Goal: Task Accomplishment & Management: Use online tool/utility

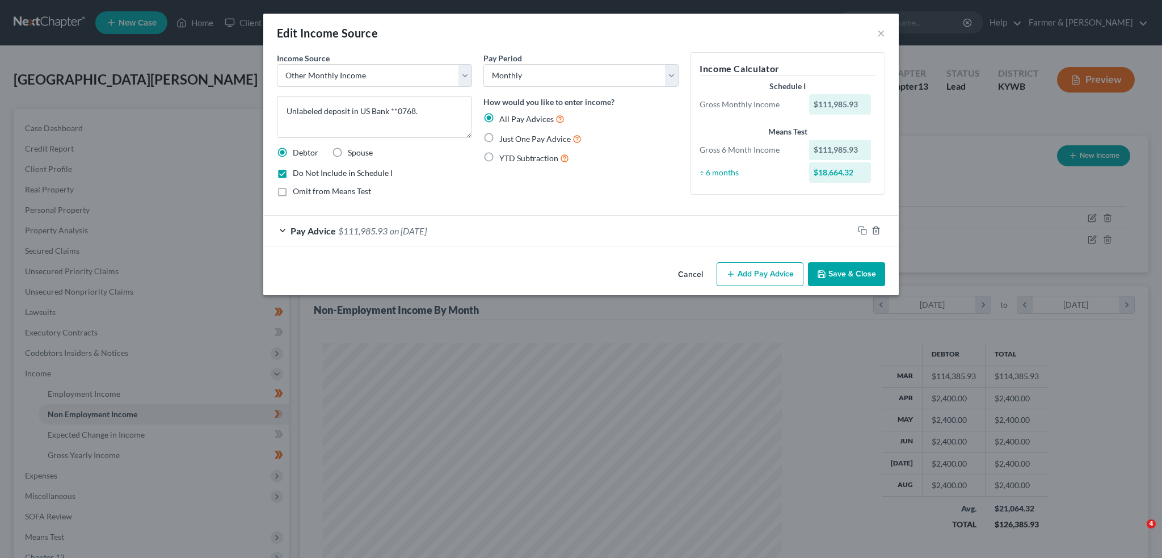
select select "13"
select select "0"
click at [841, 276] on button "Save & Close" at bounding box center [846, 274] width 77 height 24
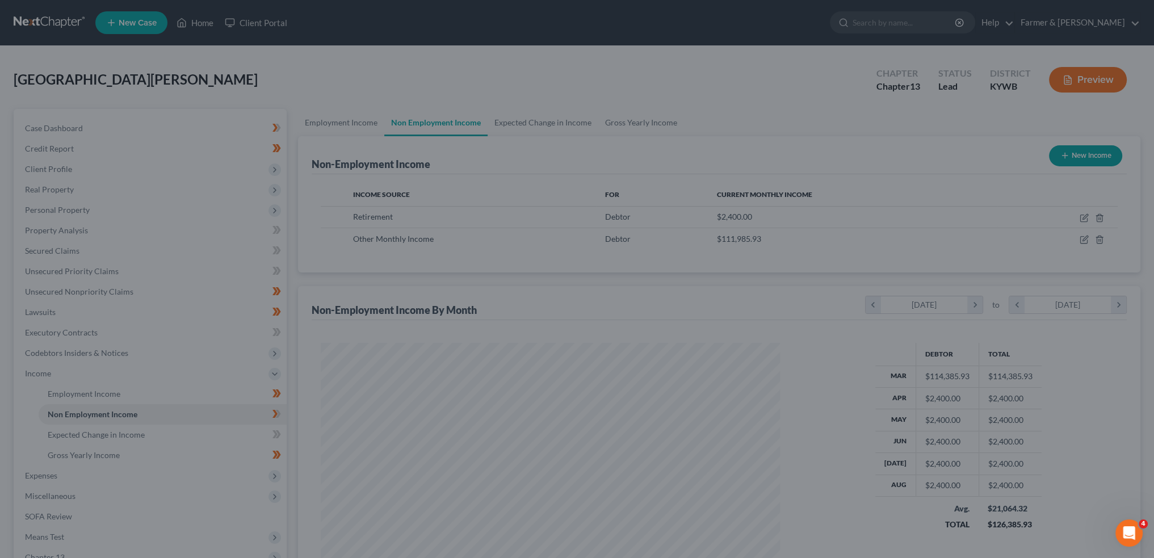
scroll to position [567310, 567059]
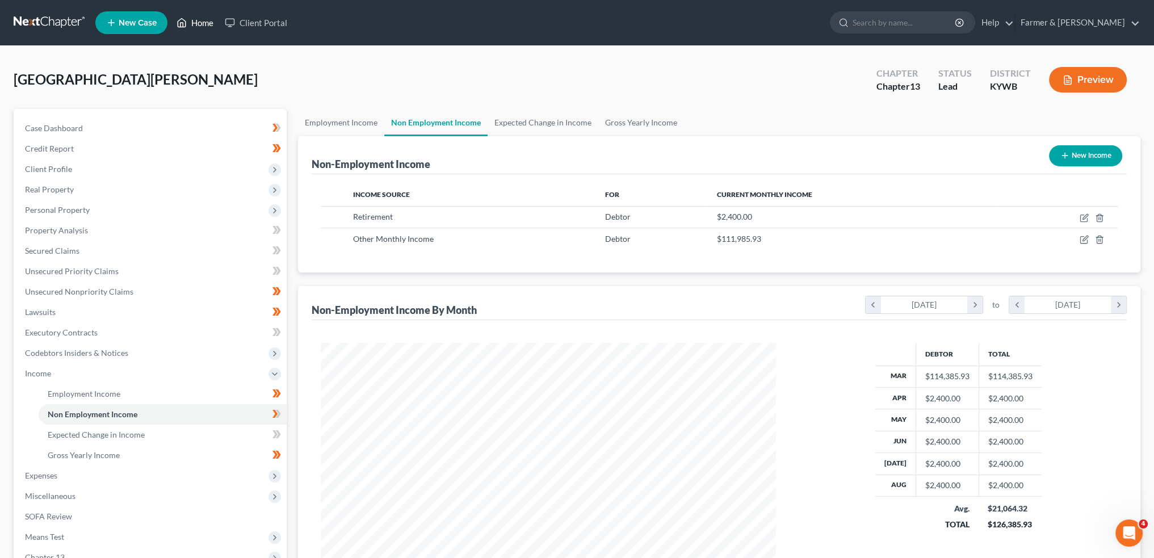
click at [198, 15] on link "Home" at bounding box center [195, 22] width 48 height 20
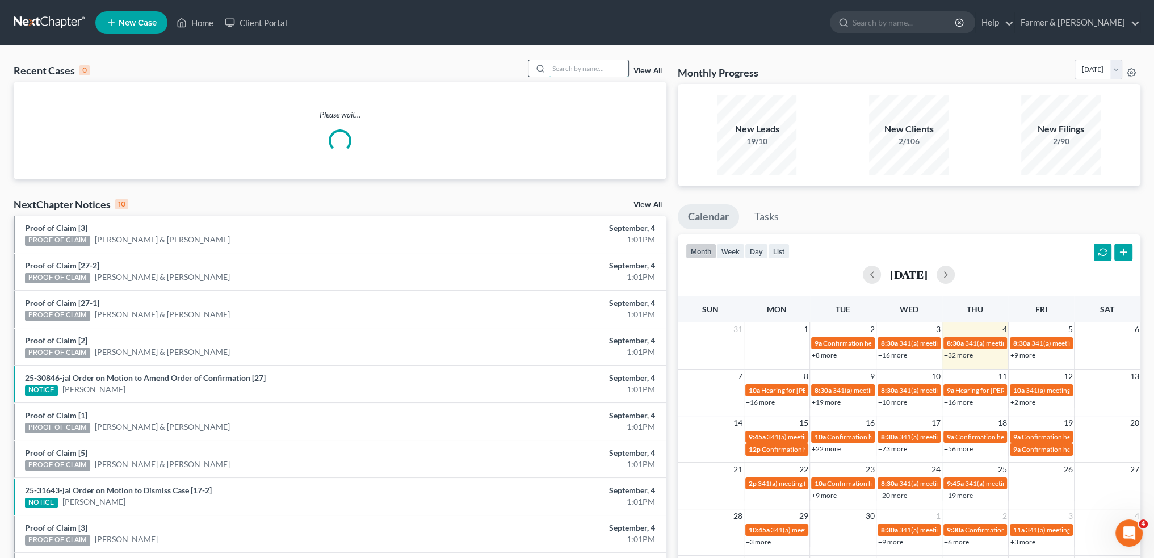
click at [563, 64] on input "search" at bounding box center [588, 68] width 79 height 16
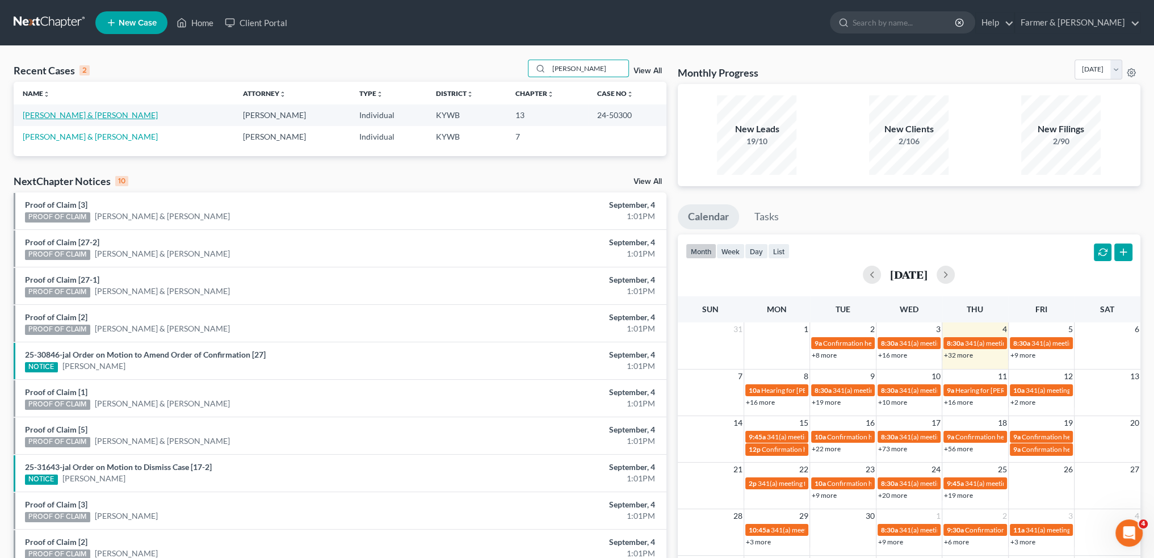
type input "[PERSON_NAME]"
click at [88, 113] on link "[PERSON_NAME] & [PERSON_NAME]" at bounding box center [90, 115] width 135 height 10
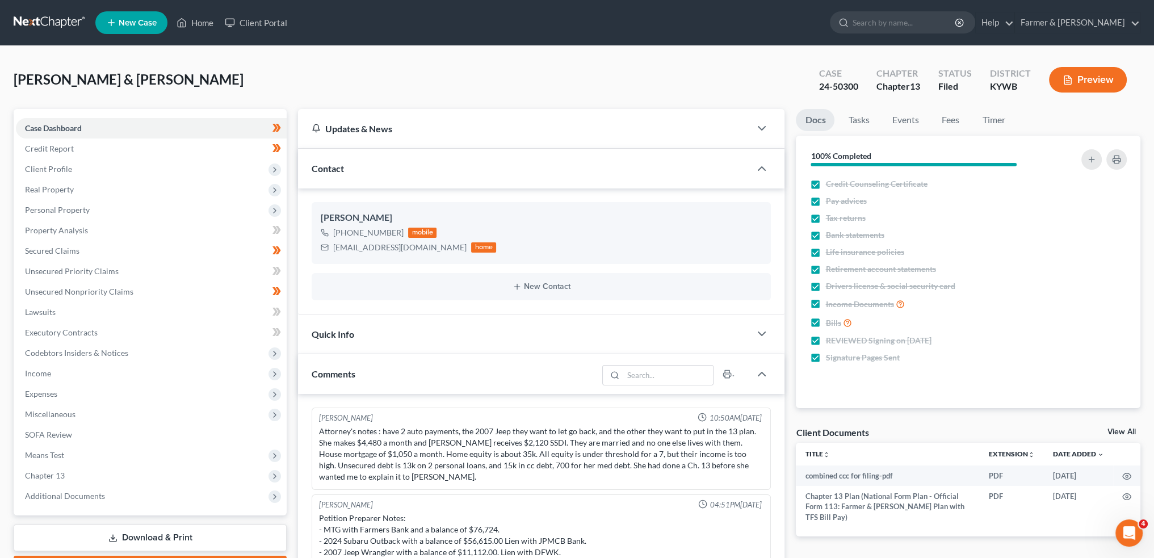
scroll to position [159, 0]
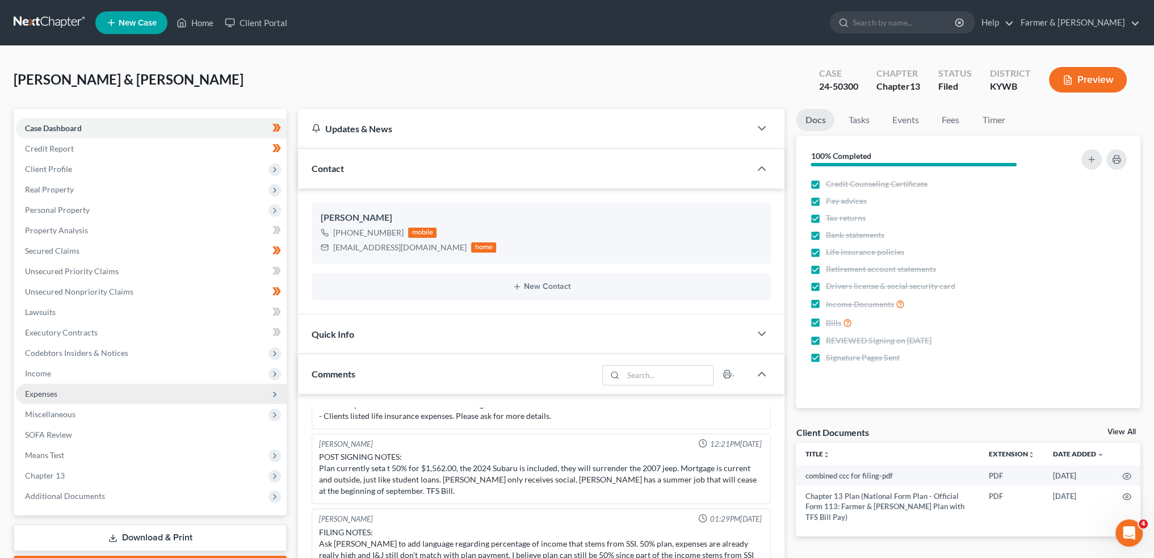
drag, startPoint x: 58, startPoint y: 68, endPoint x: 95, endPoint y: 392, distance: 325.6
click at [58, 68] on div "[PERSON_NAME] & [PERSON_NAME] Upgraded Case 24-50300 Chapter Chapter 13 Status …" at bounding box center [577, 84] width 1127 height 49
drag, startPoint x: 64, startPoint y: 496, endPoint x: 114, endPoint y: 377, distance: 128.7
click at [64, 495] on span "Additional Documents" at bounding box center [65, 496] width 80 height 10
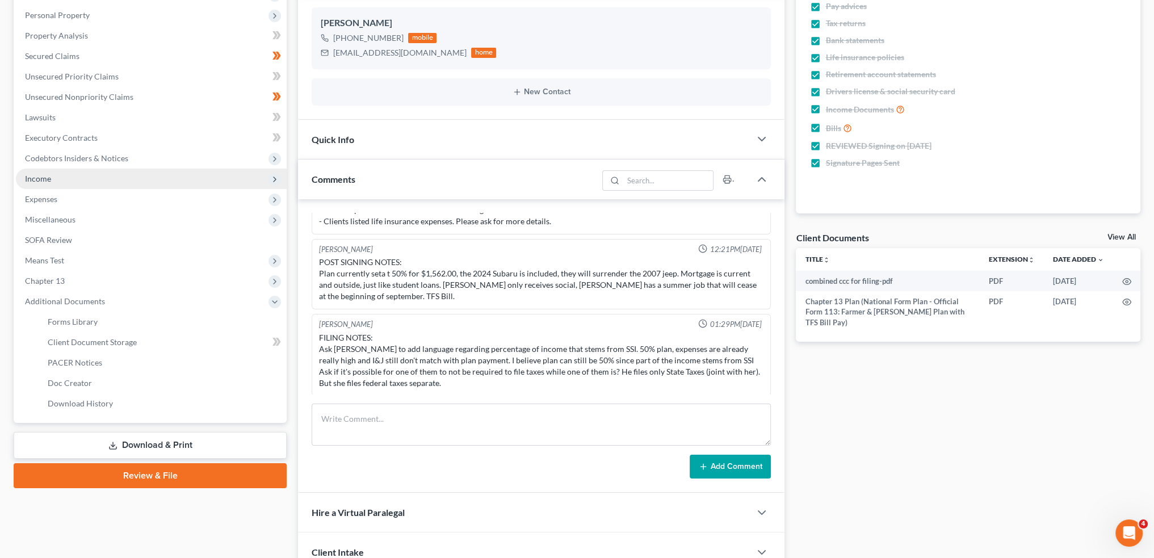
scroll to position [284, 0]
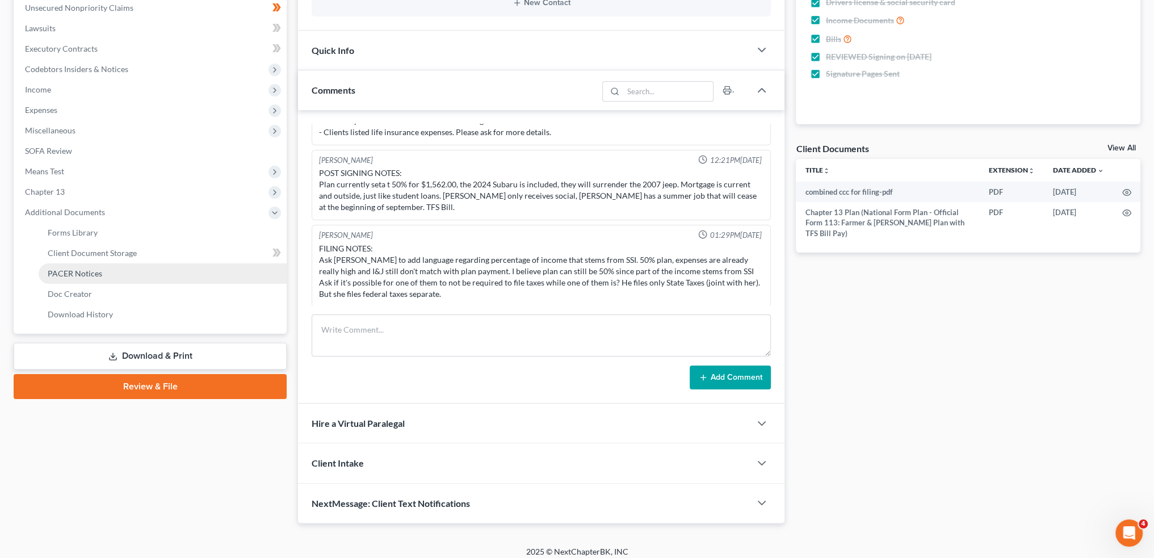
click at [93, 268] on span "PACER Notices" at bounding box center [75, 273] width 54 height 10
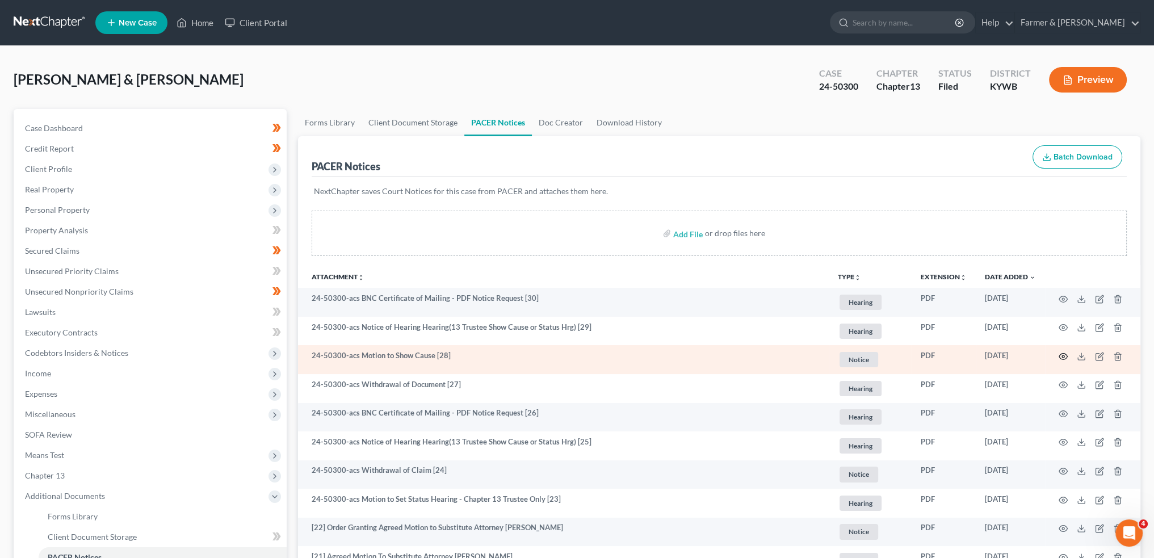
click at [1061, 356] on icon "button" at bounding box center [1062, 356] width 9 height 9
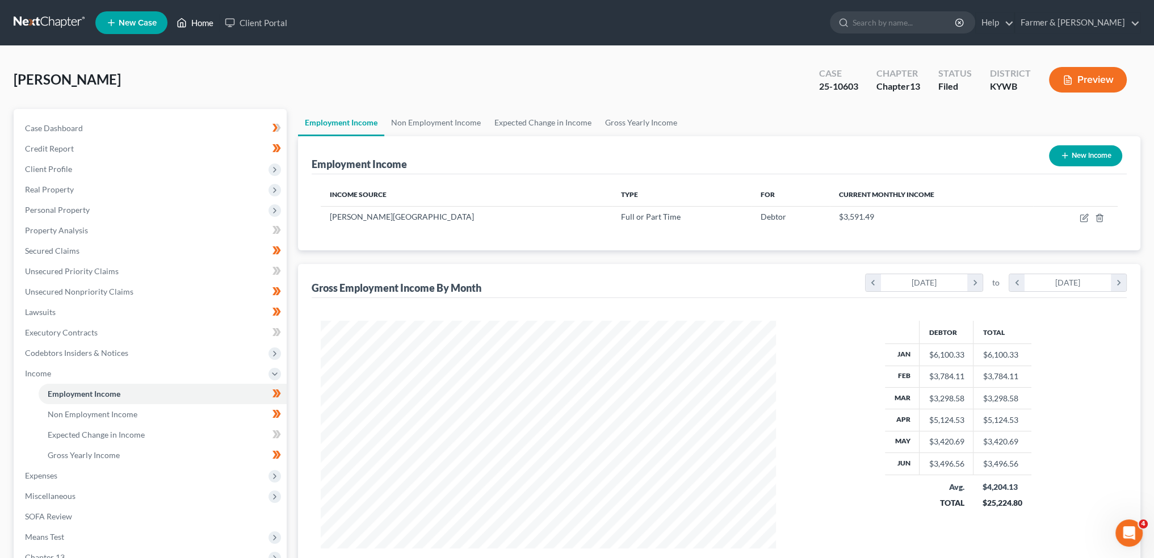
scroll to position [228, 477]
click at [198, 19] on link "Home" at bounding box center [195, 22] width 48 height 20
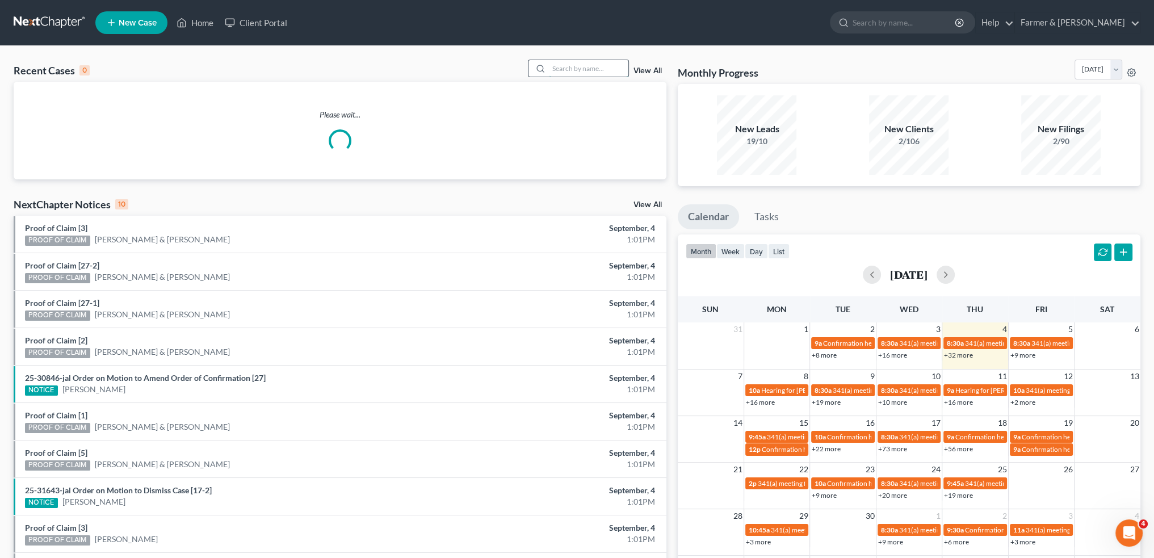
click at [584, 66] on input "search" at bounding box center [588, 68] width 79 height 16
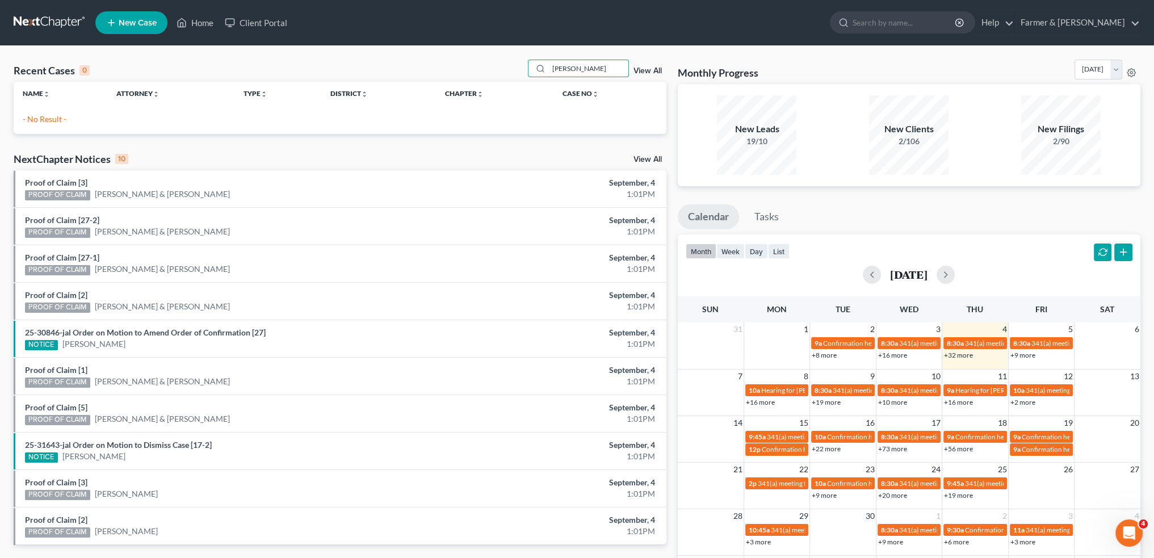
drag, startPoint x: 615, startPoint y: 71, endPoint x: 435, endPoint y: 70, distance: 179.9
click at [436, 70] on div "Recent Cases 0 shramkowski View All" at bounding box center [340, 71] width 653 height 22
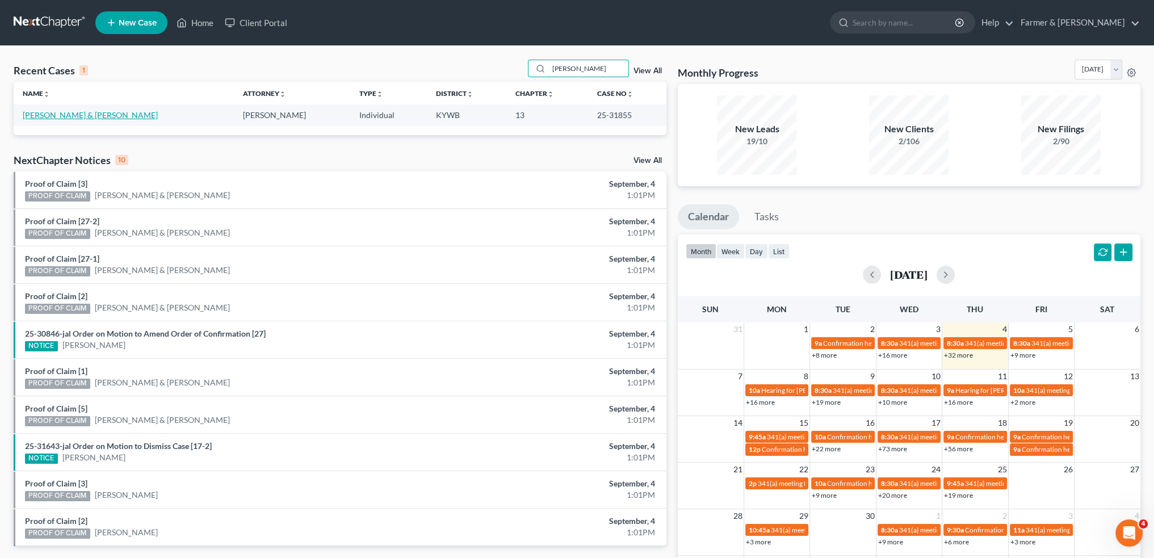
type input "schram"
click at [144, 114] on link "Schramkowski, Scot & Chandler, Sandra" at bounding box center [90, 115] width 135 height 10
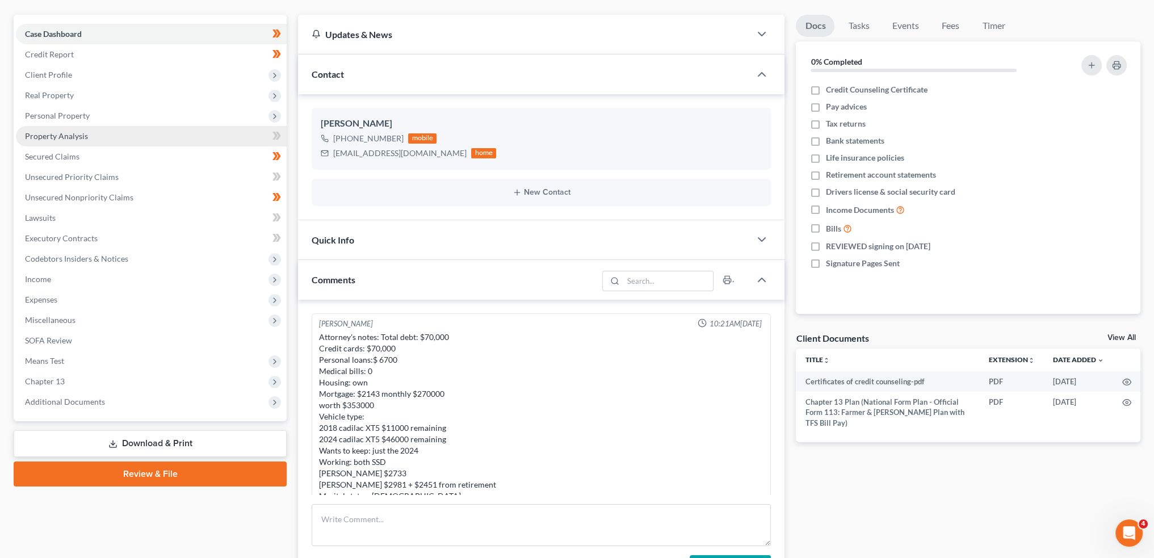
scroll to position [658, 0]
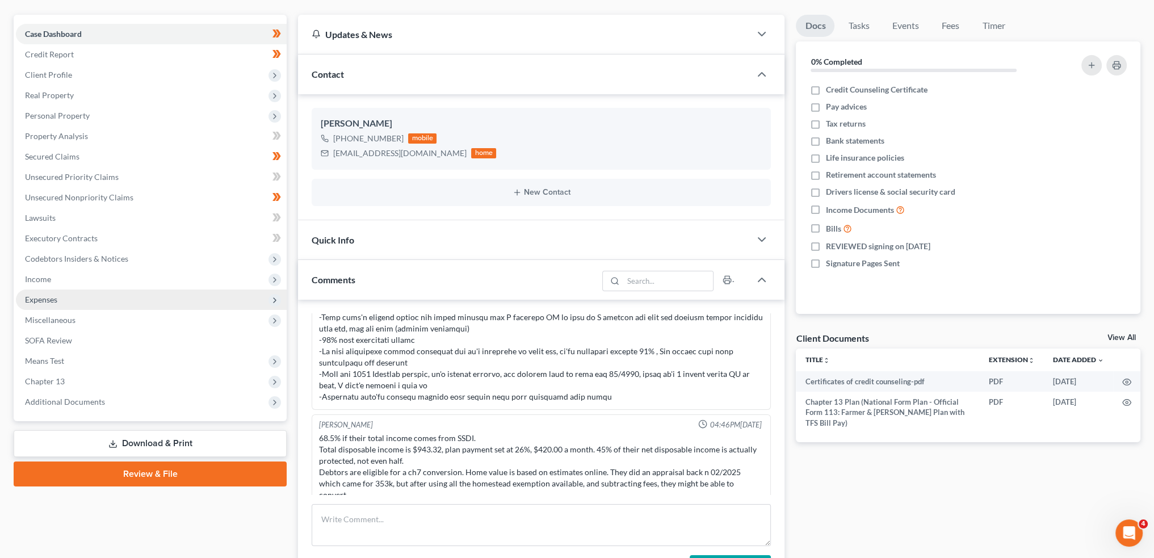
click at [138, 402] on span "Additional Documents" at bounding box center [151, 402] width 271 height 20
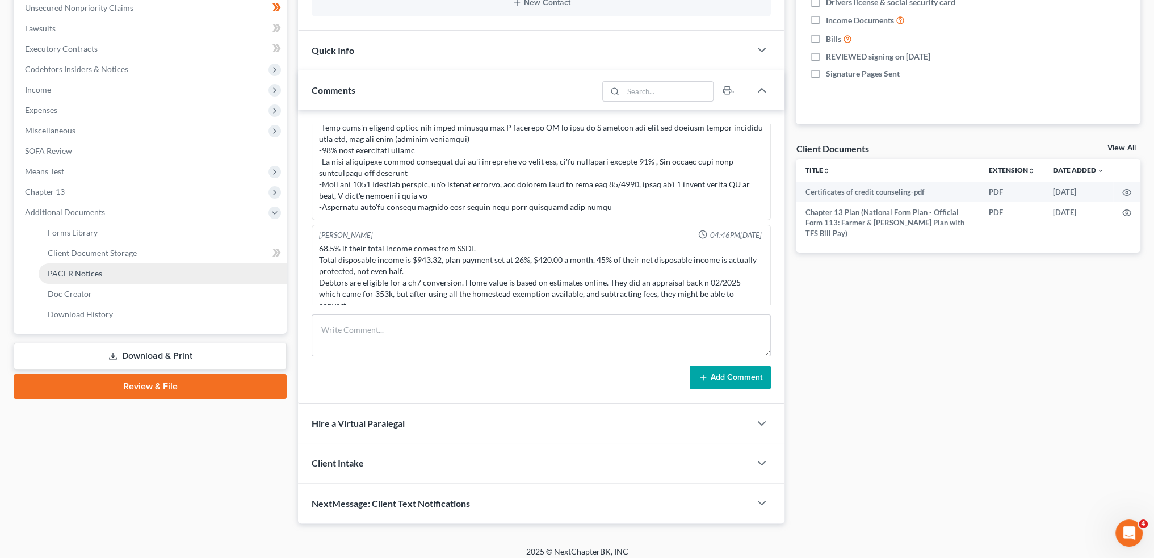
click at [115, 275] on link "PACER Notices" at bounding box center [163, 273] width 248 height 20
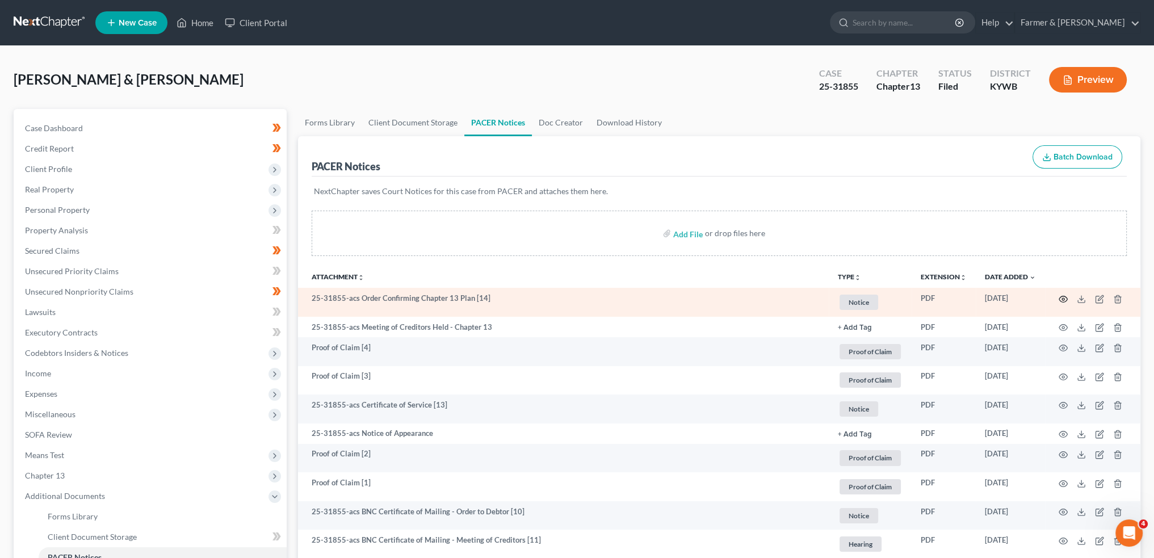
click at [1064, 299] on circle "button" at bounding box center [1063, 299] width 2 height 2
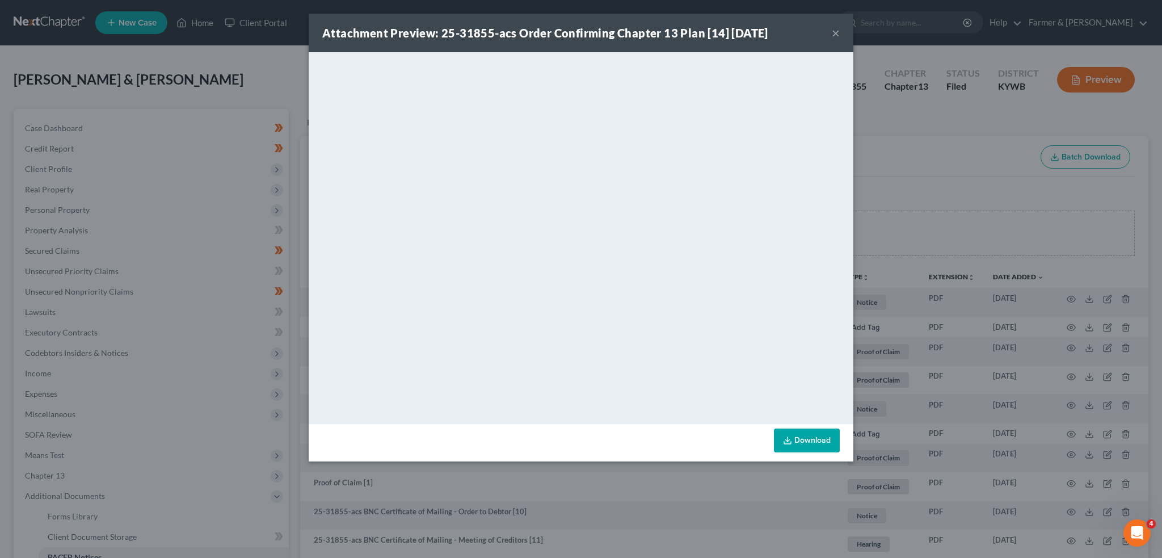
click at [838, 30] on button "×" at bounding box center [836, 33] width 8 height 14
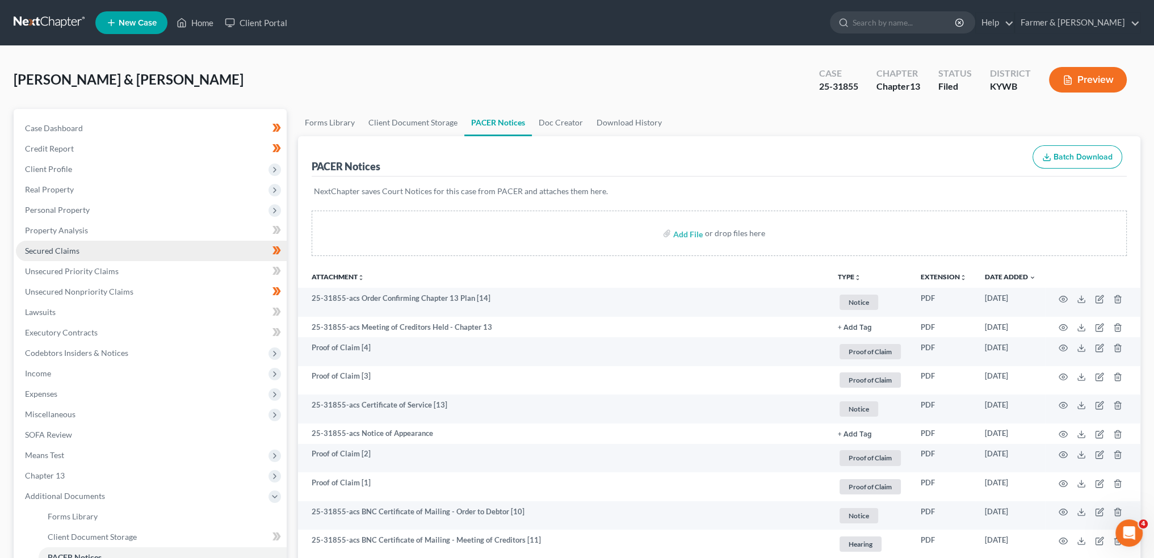
click at [32, 249] on span "Secured Claims" at bounding box center [52, 251] width 54 height 10
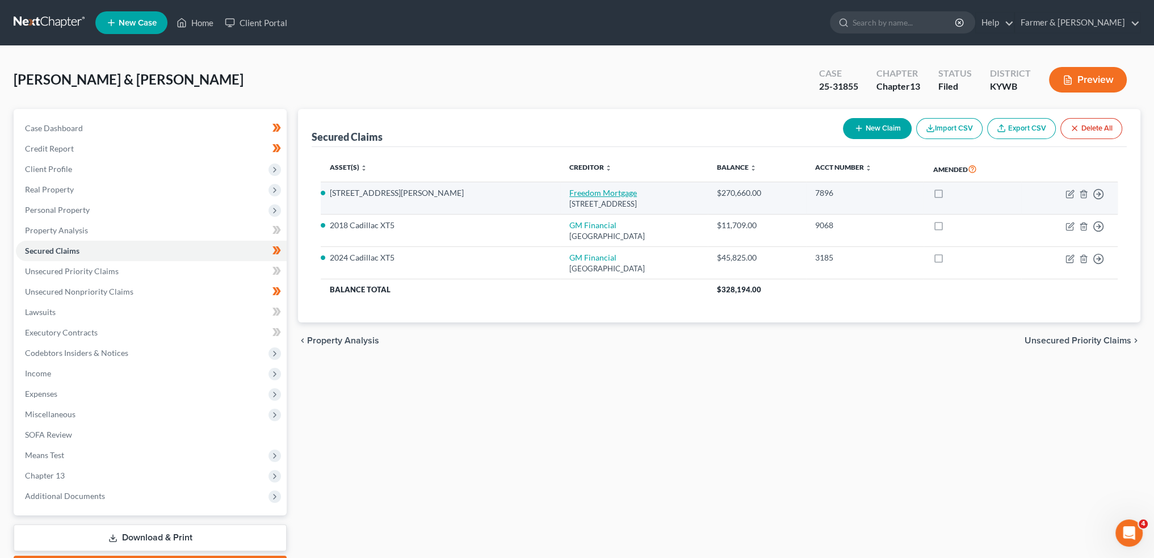
click at [569, 190] on link "Freedom Mortgage" at bounding box center [603, 193] width 68 height 10
select select "15"
select select "3"
select select "4"
select select "1"
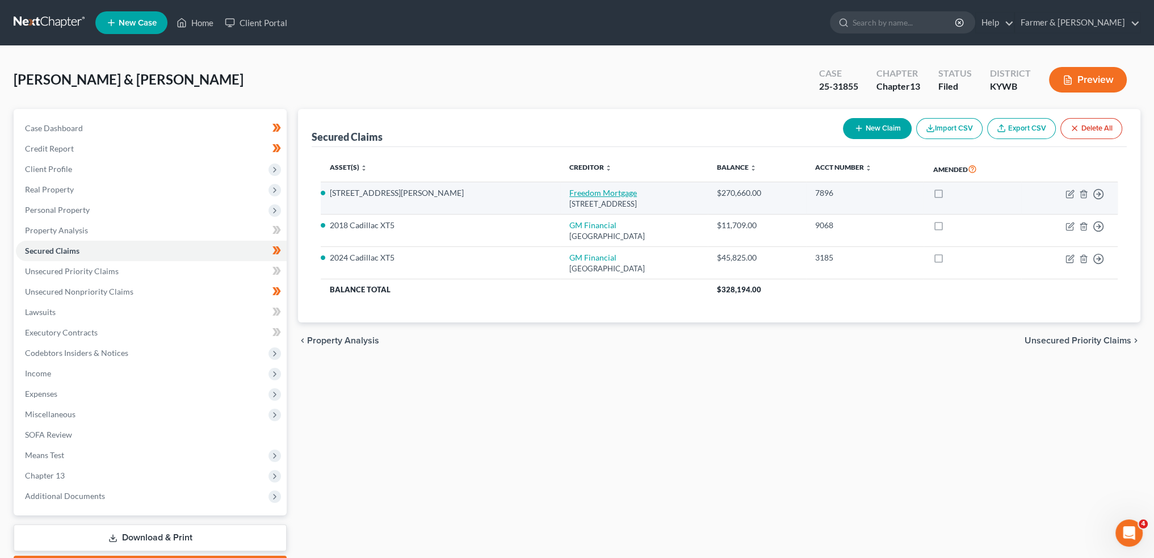
select select "0"
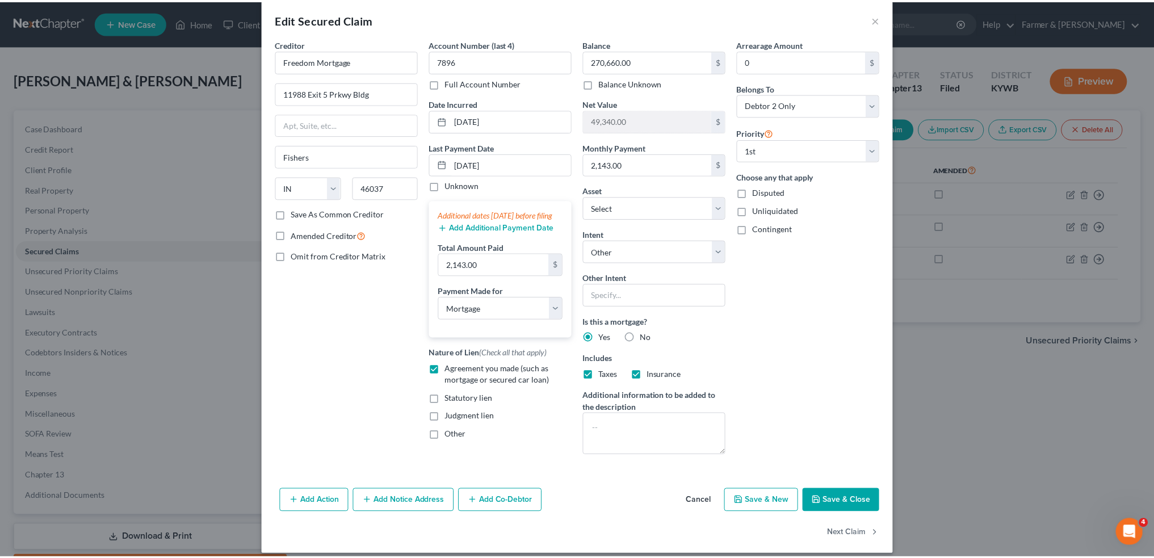
scroll to position [23, 0]
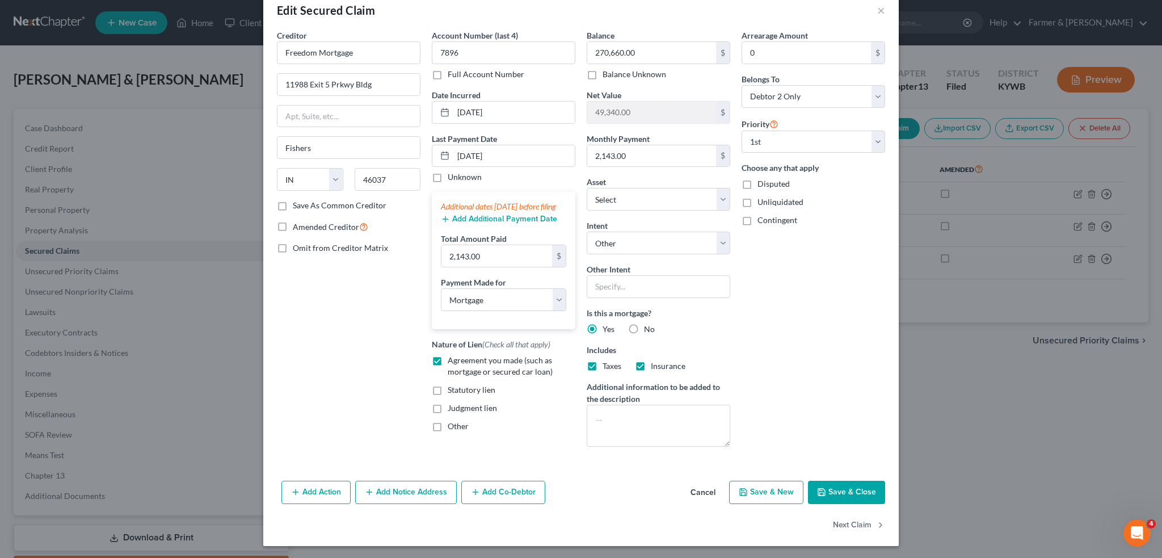
click at [826, 488] on button "Save & Close" at bounding box center [846, 493] width 77 height 24
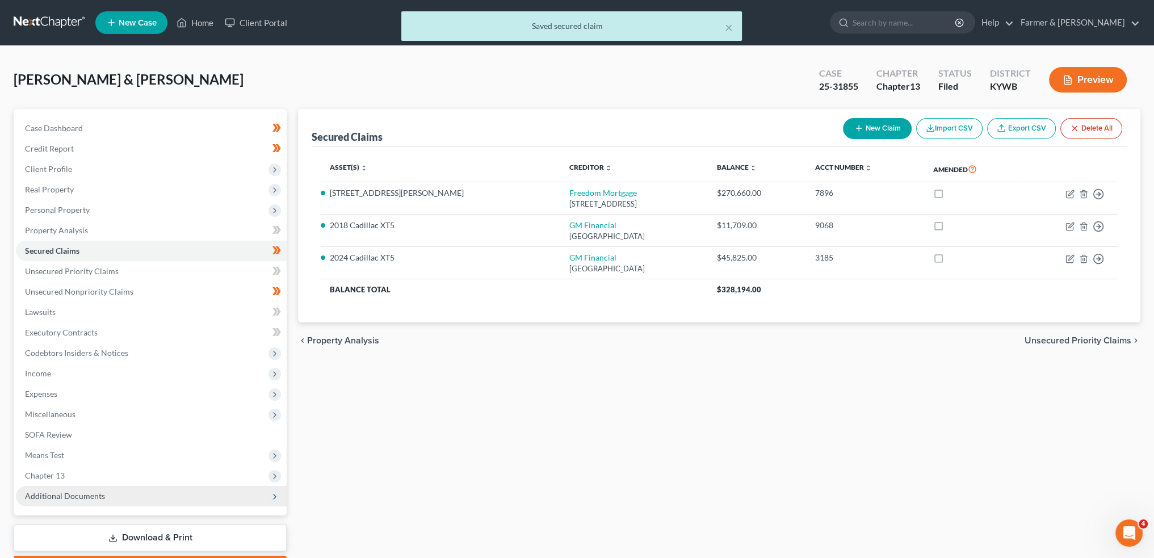
click at [91, 499] on span "Additional Documents" at bounding box center [65, 496] width 80 height 10
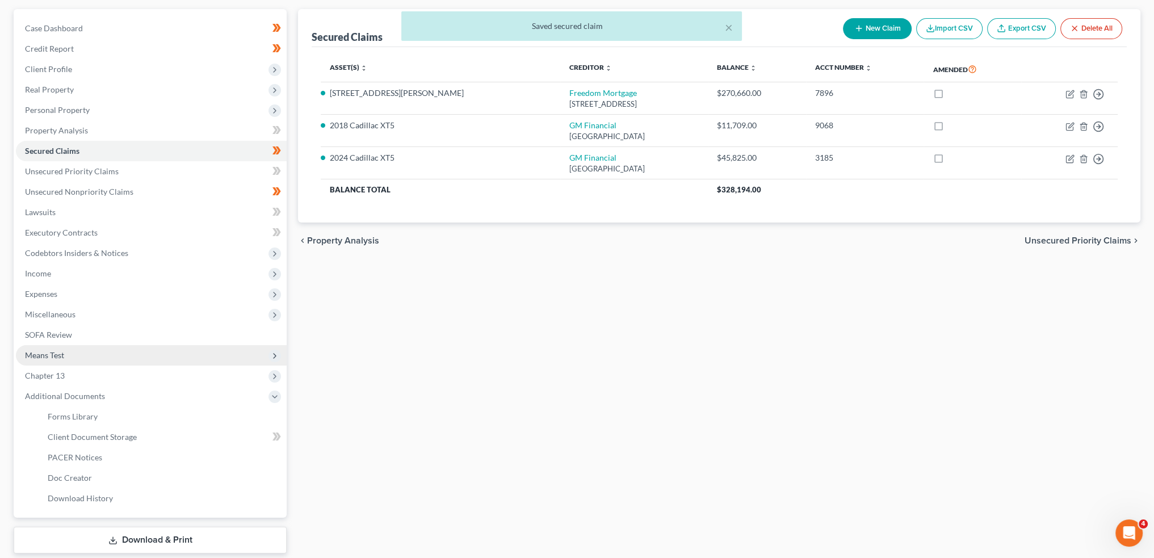
scroll to position [167, 0]
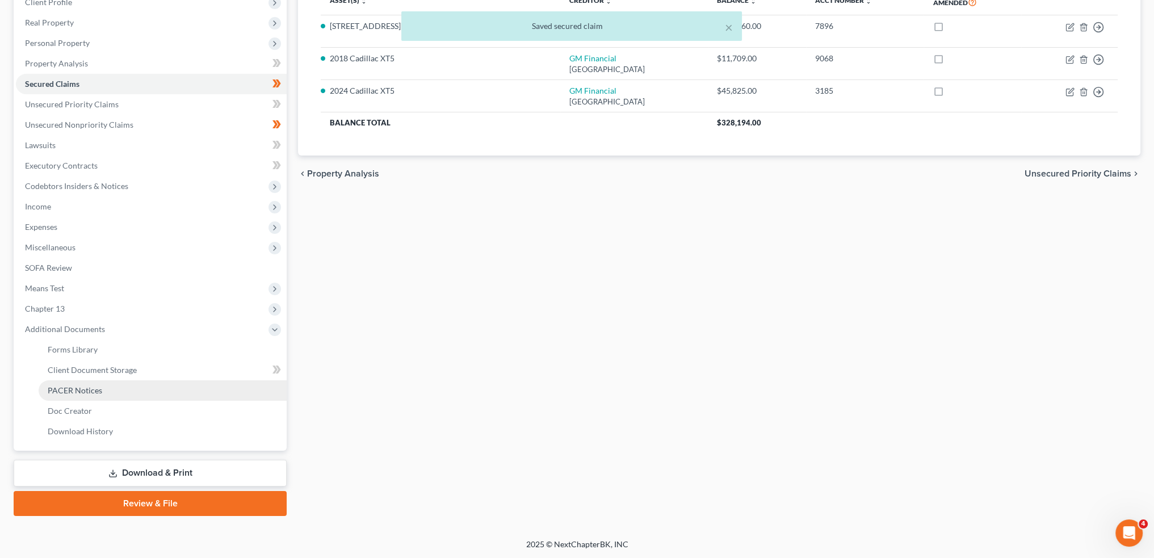
click at [112, 388] on link "PACER Notices" at bounding box center [163, 390] width 248 height 20
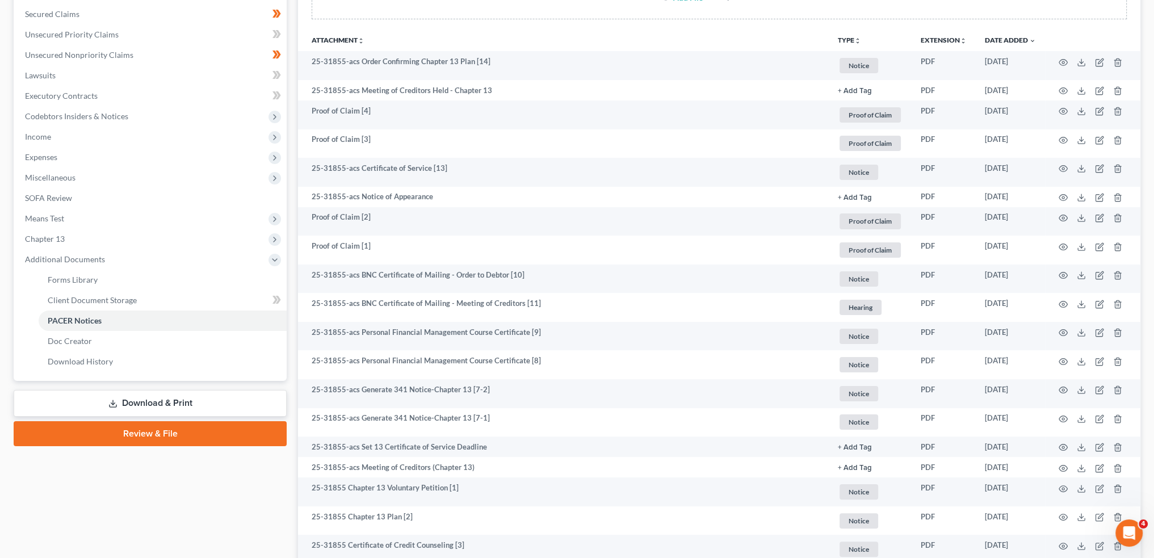
scroll to position [162, 0]
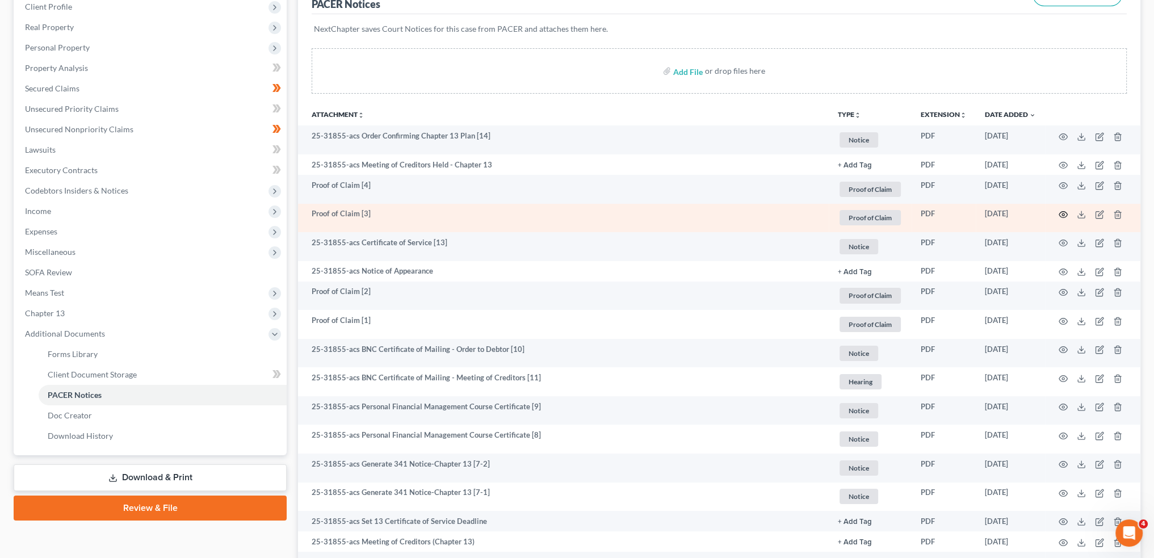
click at [1064, 213] on icon "button" at bounding box center [1062, 214] width 9 height 9
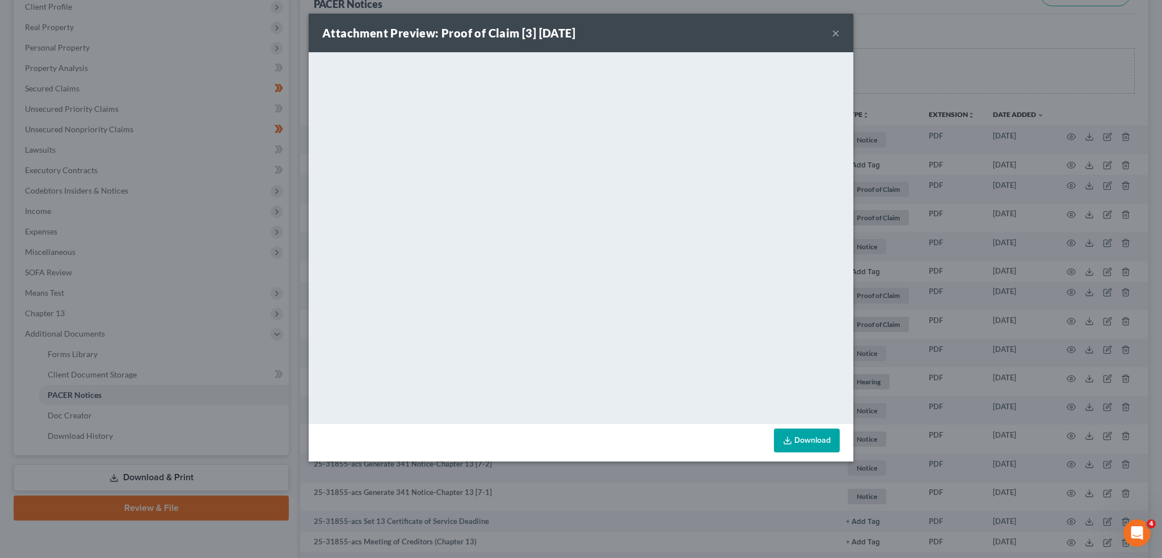
click at [838, 31] on button "×" at bounding box center [836, 33] width 8 height 14
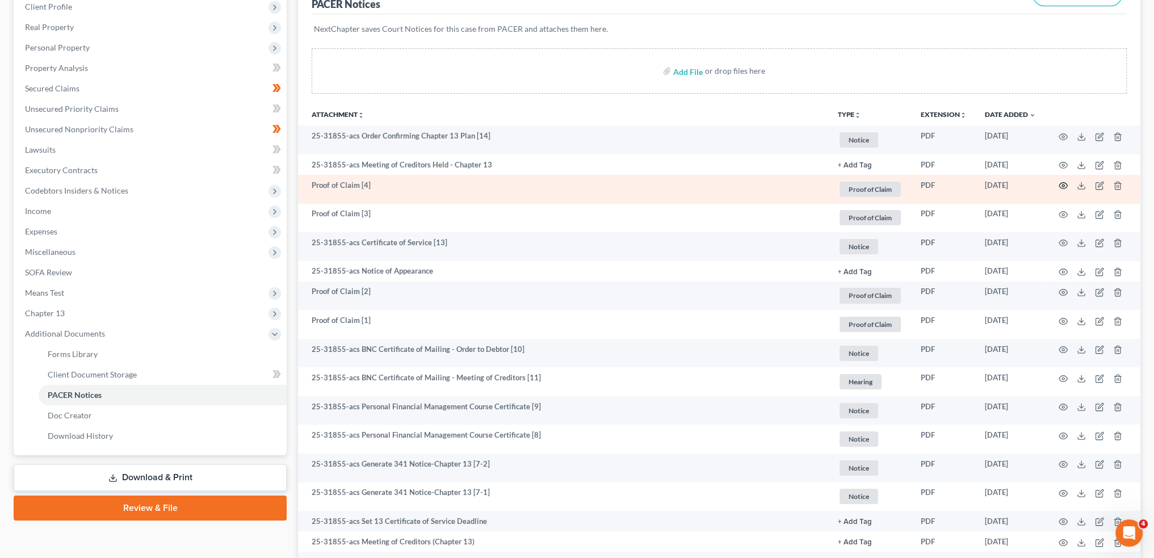
click at [1065, 183] on icon "button" at bounding box center [1063, 186] width 9 height 6
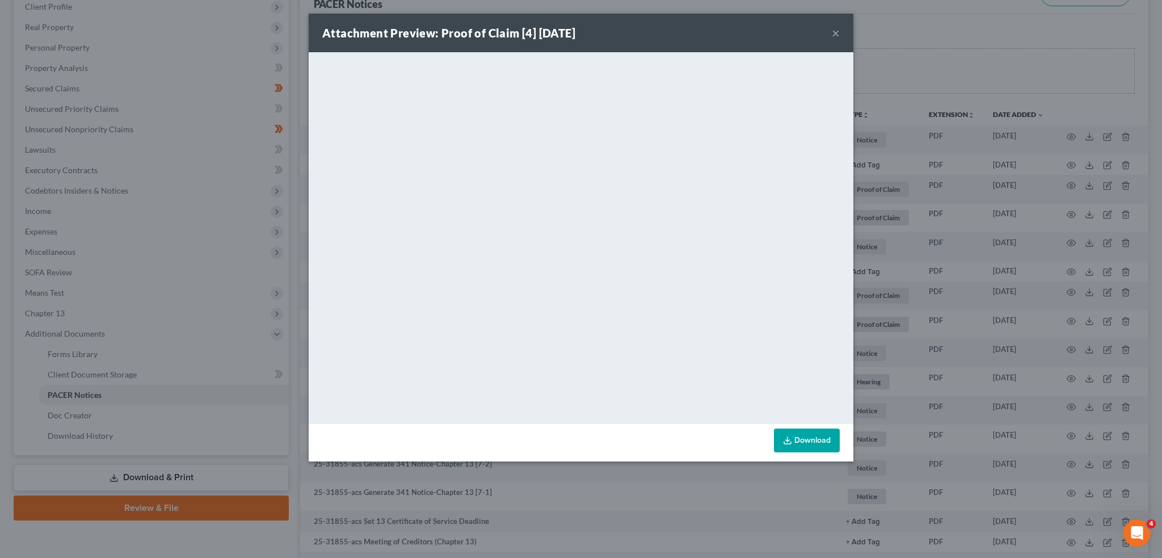
click at [833, 33] on button "×" at bounding box center [836, 33] width 8 height 14
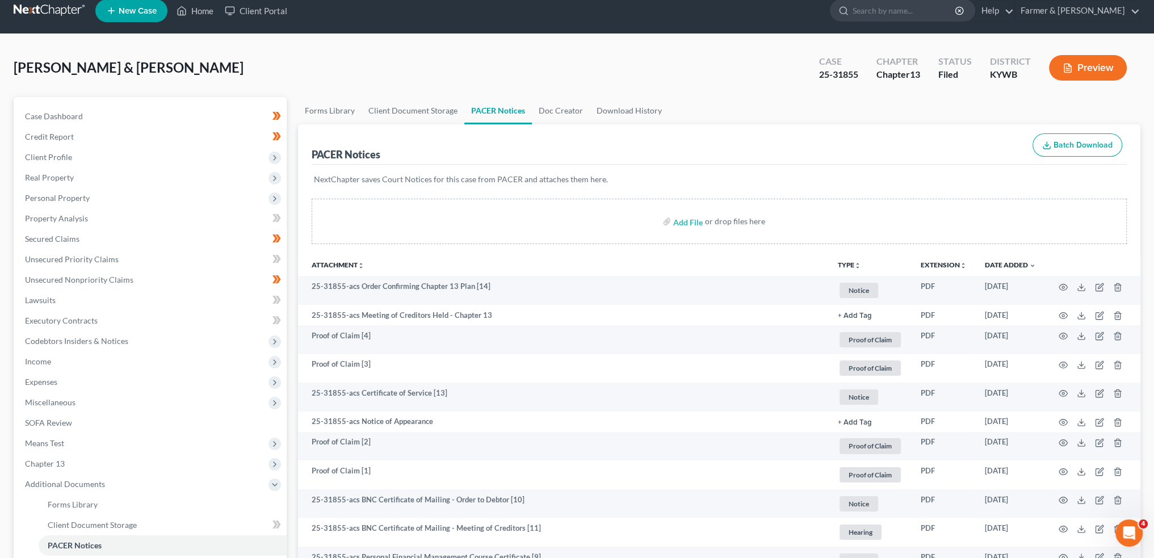
scroll to position [0, 0]
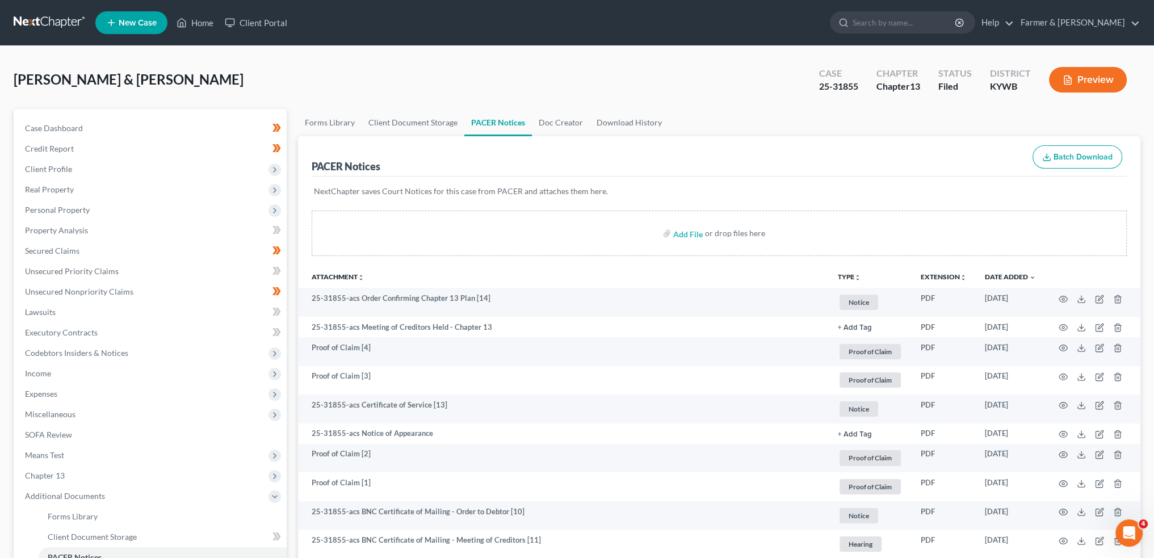
click at [434, 88] on div "Schramkowski, Scot & Chandler, Sandra Upgraded Case 25-31855 Chapter Chapter 13…" at bounding box center [577, 84] width 1127 height 49
click at [70, 253] on span "Secured Claims" at bounding box center [52, 251] width 54 height 10
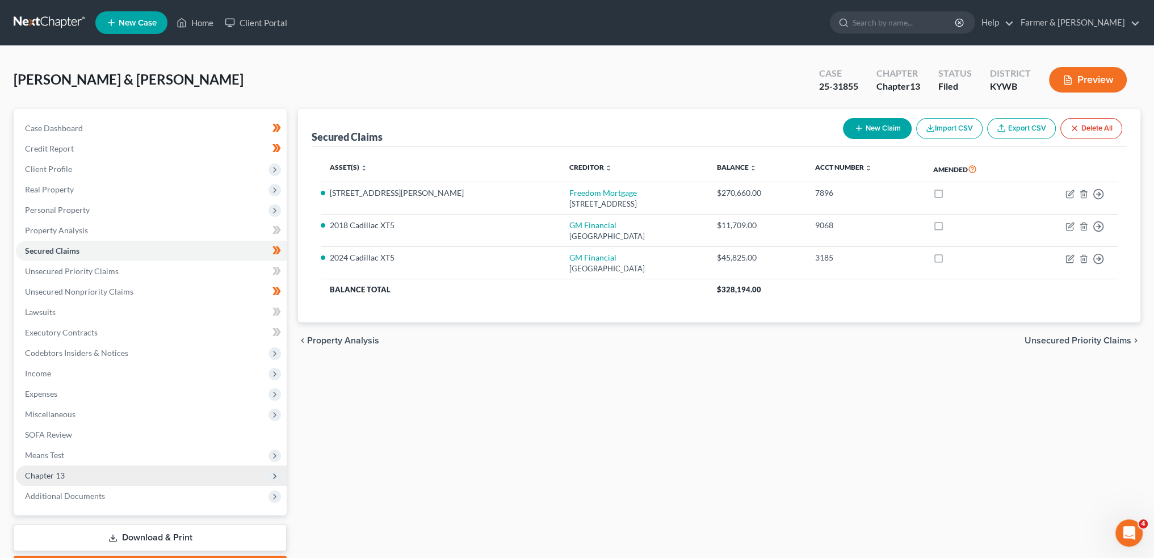
click at [107, 481] on span "Chapter 13" at bounding box center [151, 475] width 271 height 20
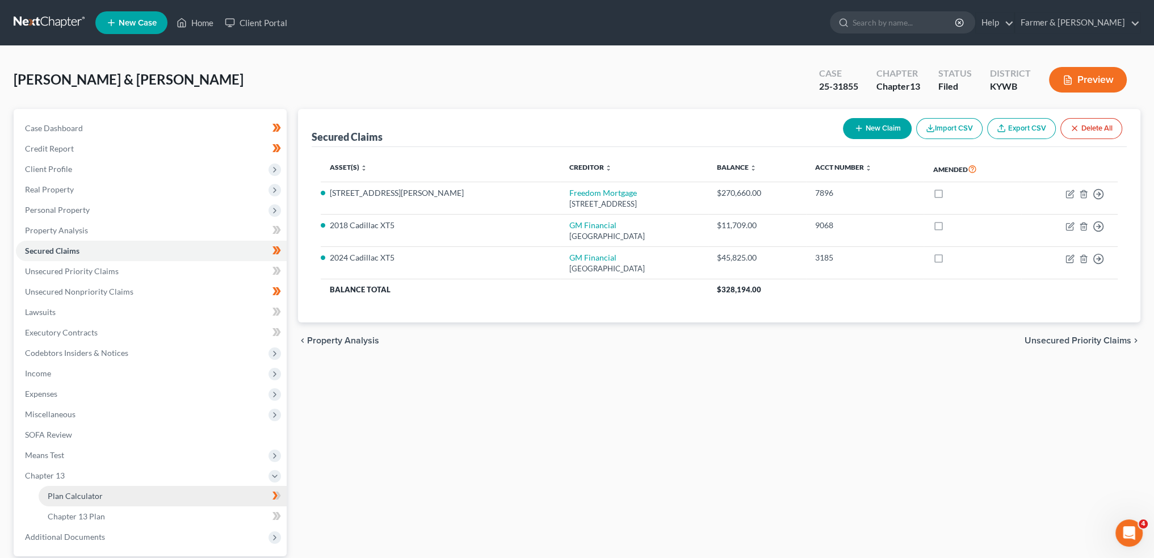
click at [108, 494] on link "Plan Calculator" at bounding box center [163, 496] width 248 height 20
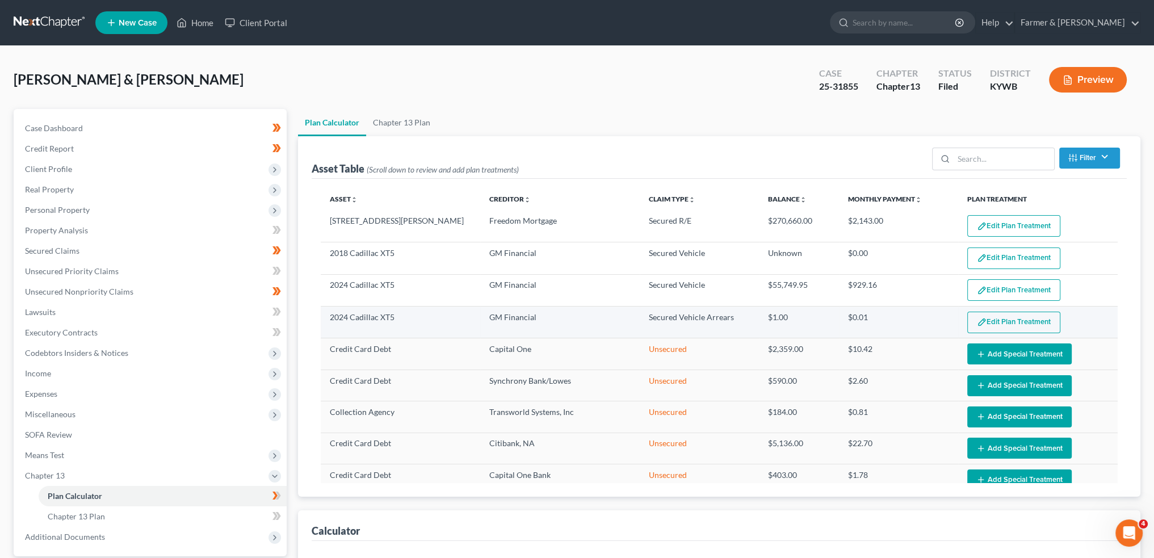
select select "59"
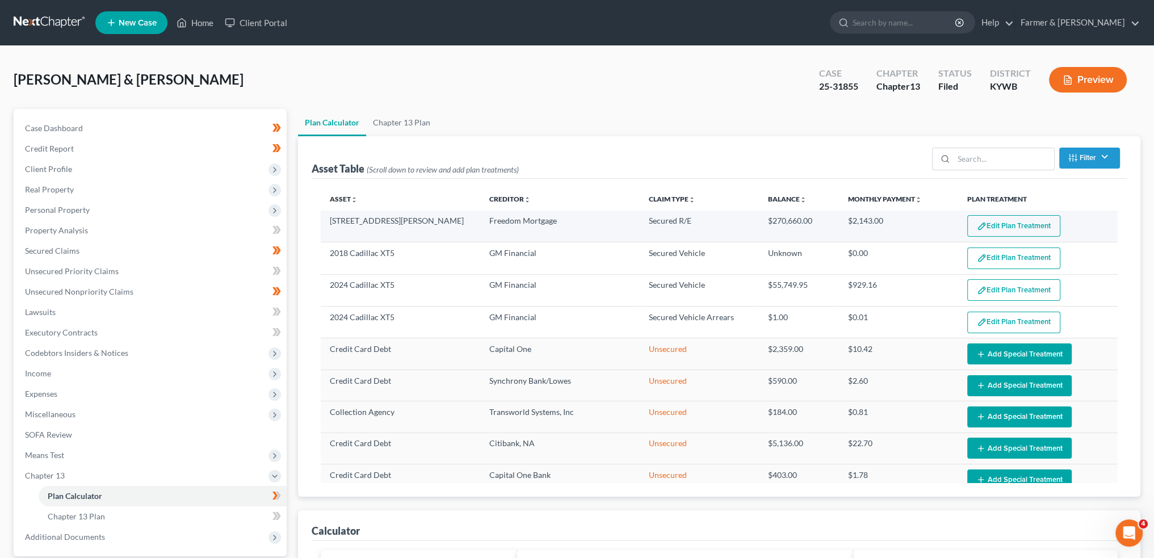
click at [996, 224] on button "Edit Plan Treatment" at bounding box center [1013, 226] width 93 height 22
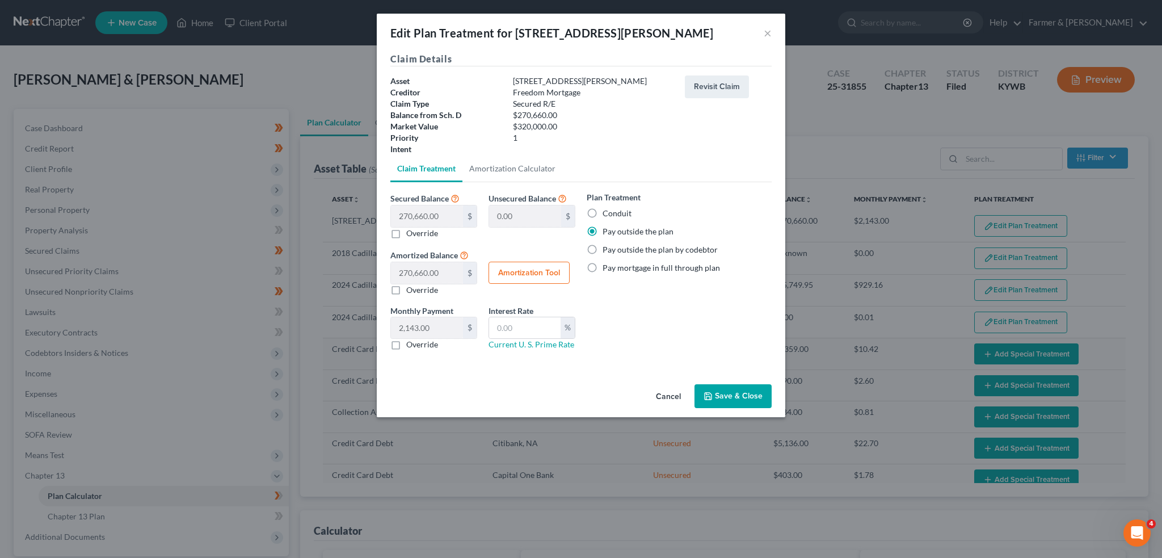
click at [722, 401] on button "Save & Close" at bounding box center [733, 396] width 77 height 24
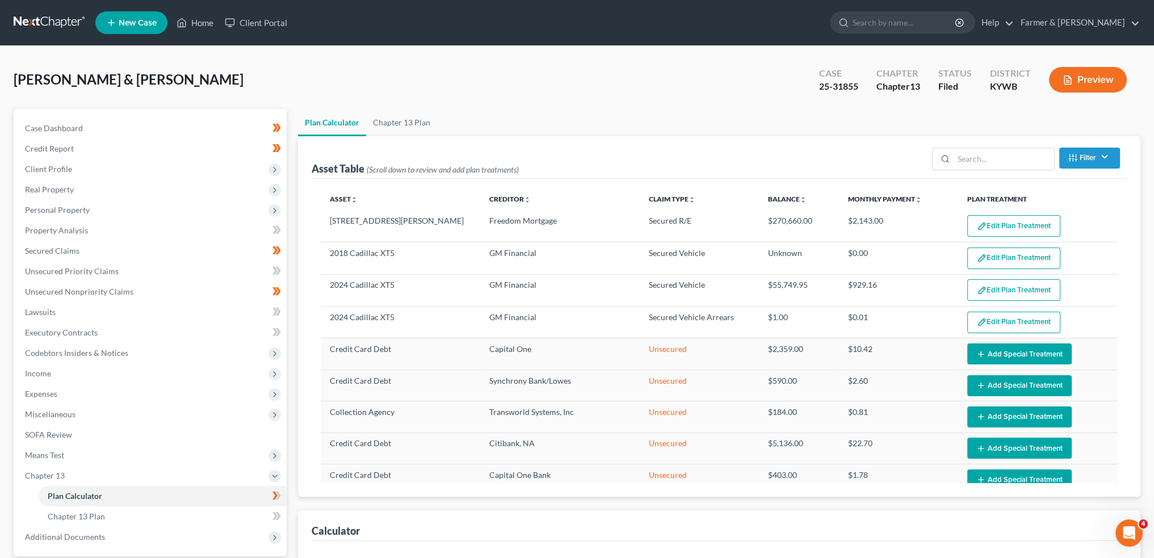
select select "59"
click at [87, 123] on link "Case Dashboard" at bounding box center [151, 128] width 271 height 20
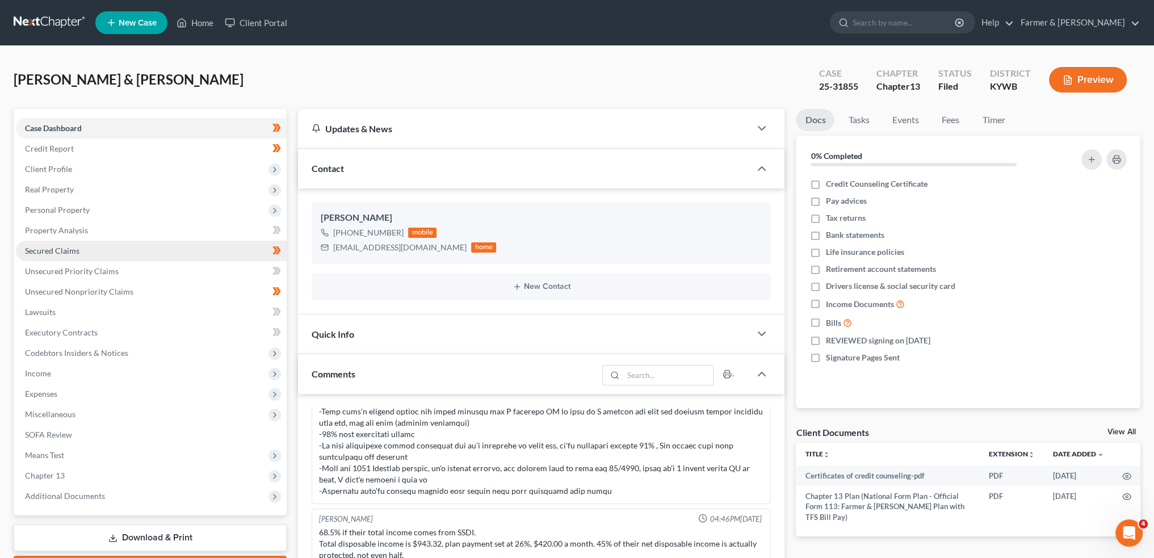
click at [150, 253] on link "Secured Claims" at bounding box center [151, 251] width 271 height 20
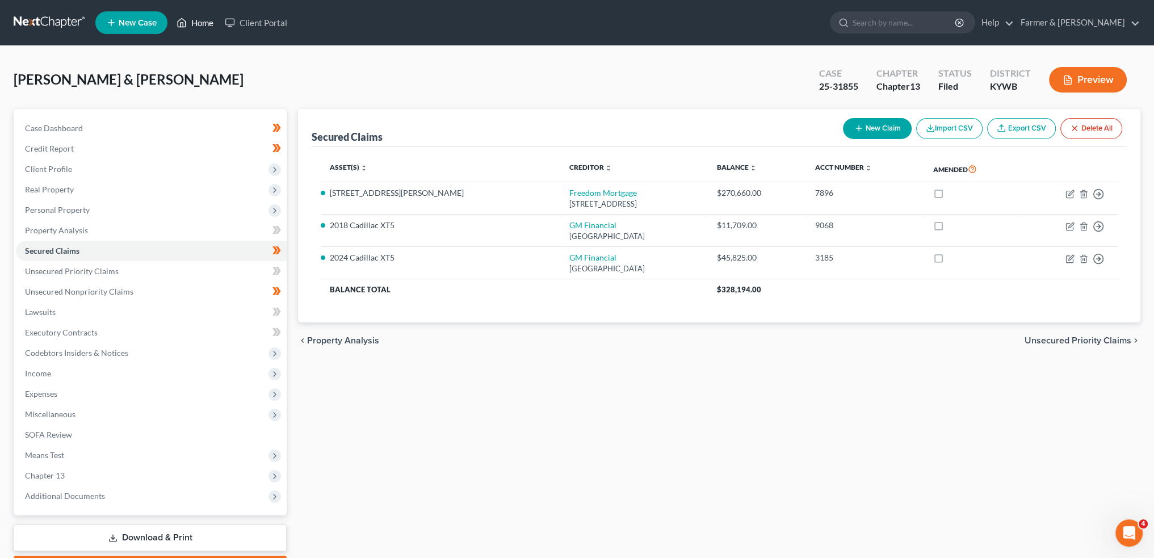
click at [196, 24] on link "Home" at bounding box center [195, 22] width 48 height 20
